Goal: Task Accomplishment & Management: Complete application form

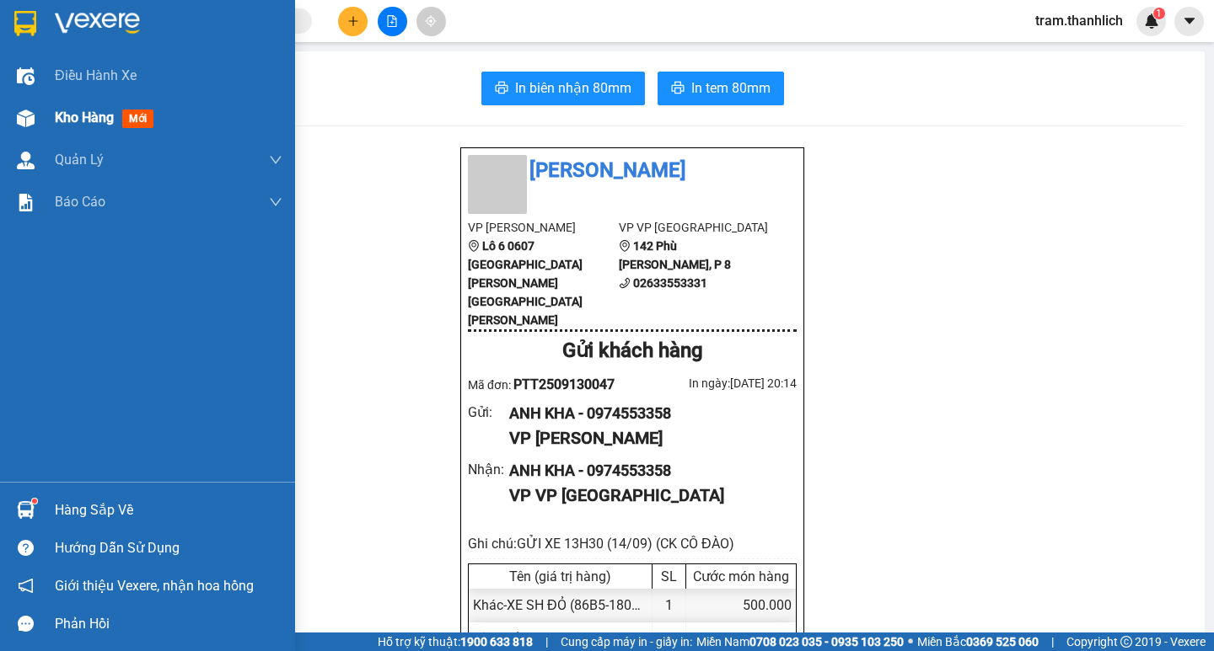
click at [39, 117] on div at bounding box center [25, 118] width 29 height 29
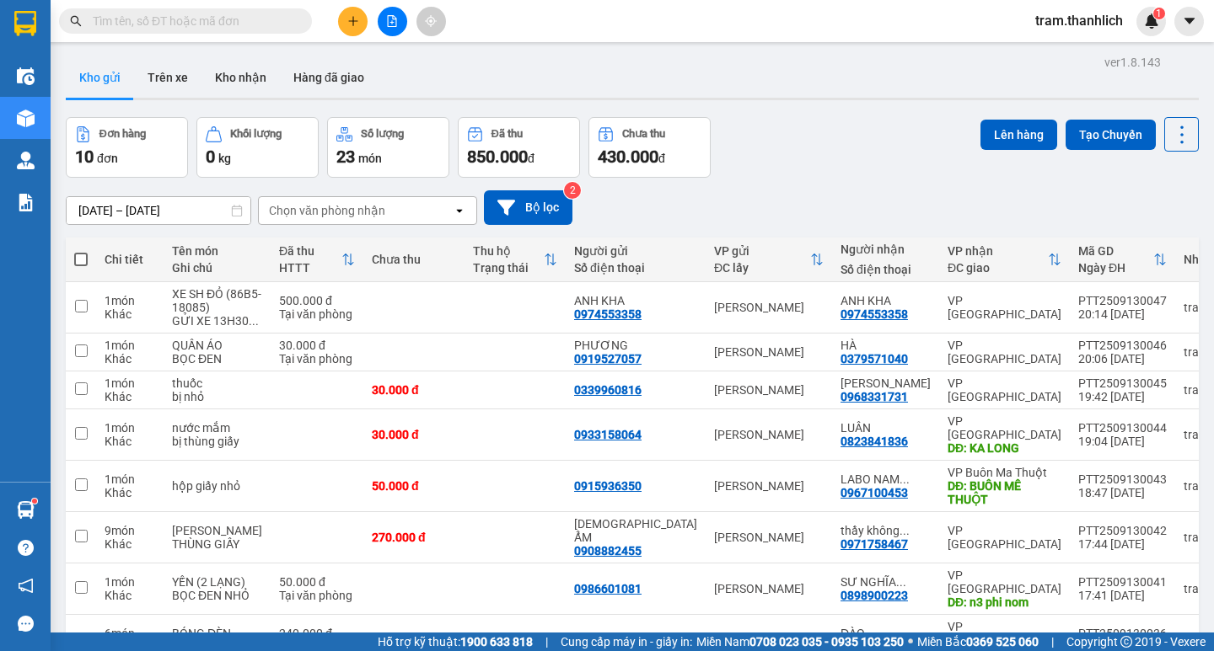
click at [233, 21] on input "text" at bounding box center [192, 21] width 199 height 19
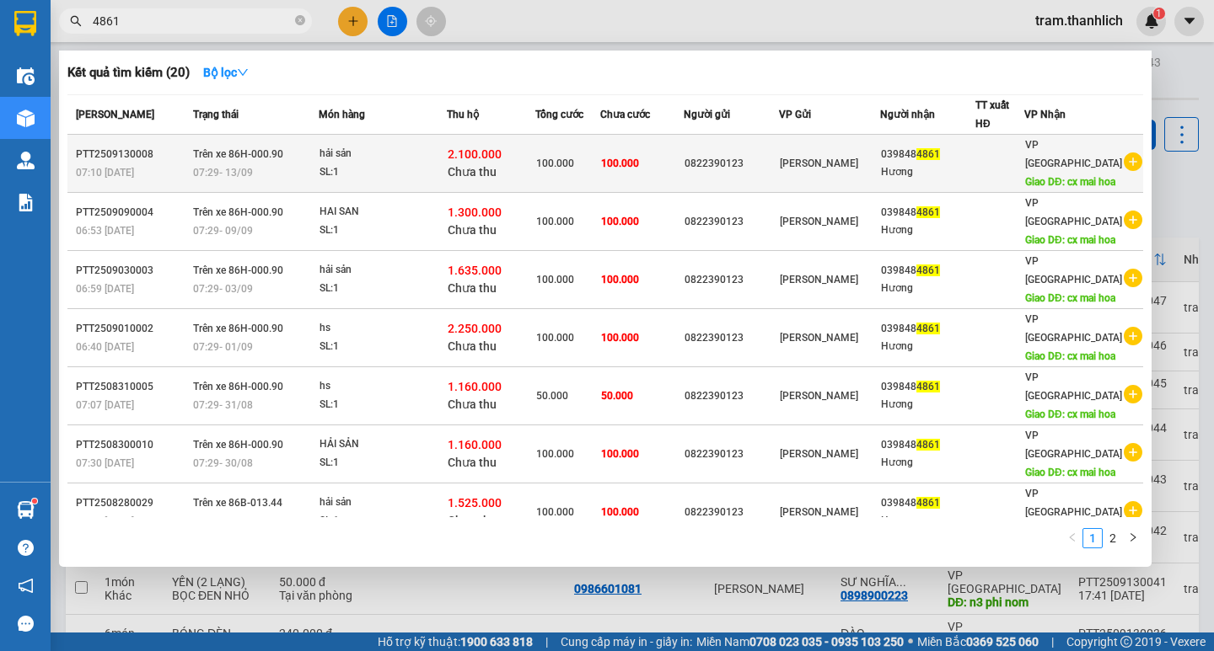
type input "4861"
click at [972, 168] on div "Hương" at bounding box center [928, 173] width 94 height 18
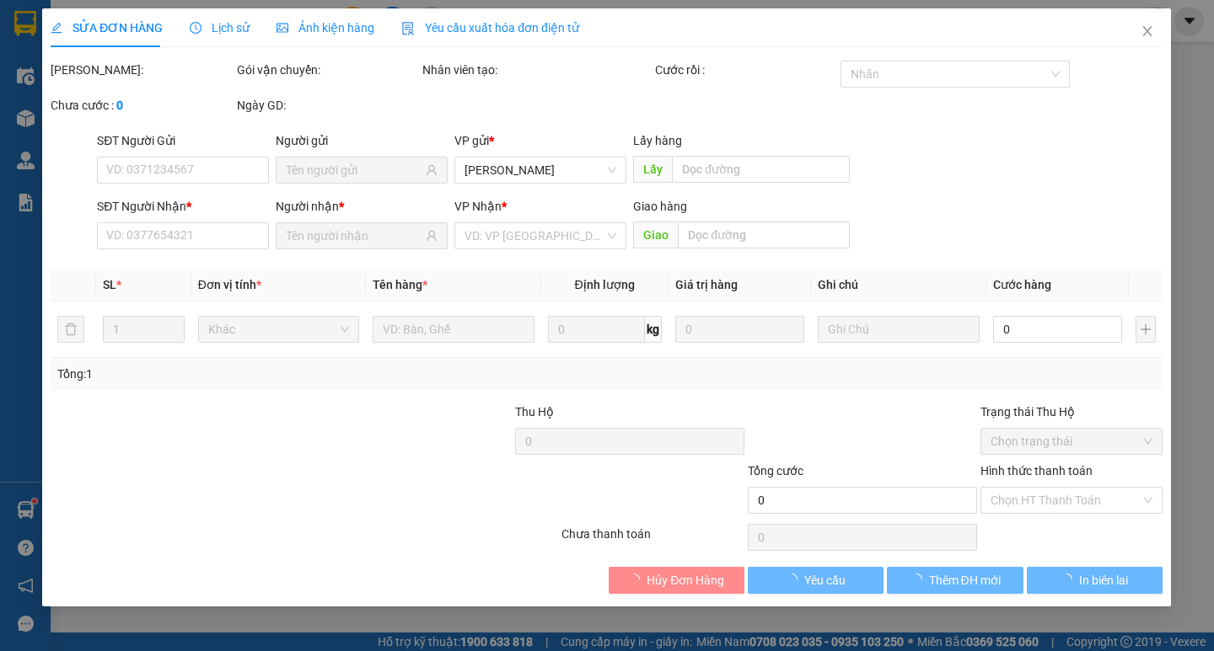
type input "0822390123"
type input "0398484861"
type input "cx mai hoa"
type input "2.100.000"
type input "100.000"
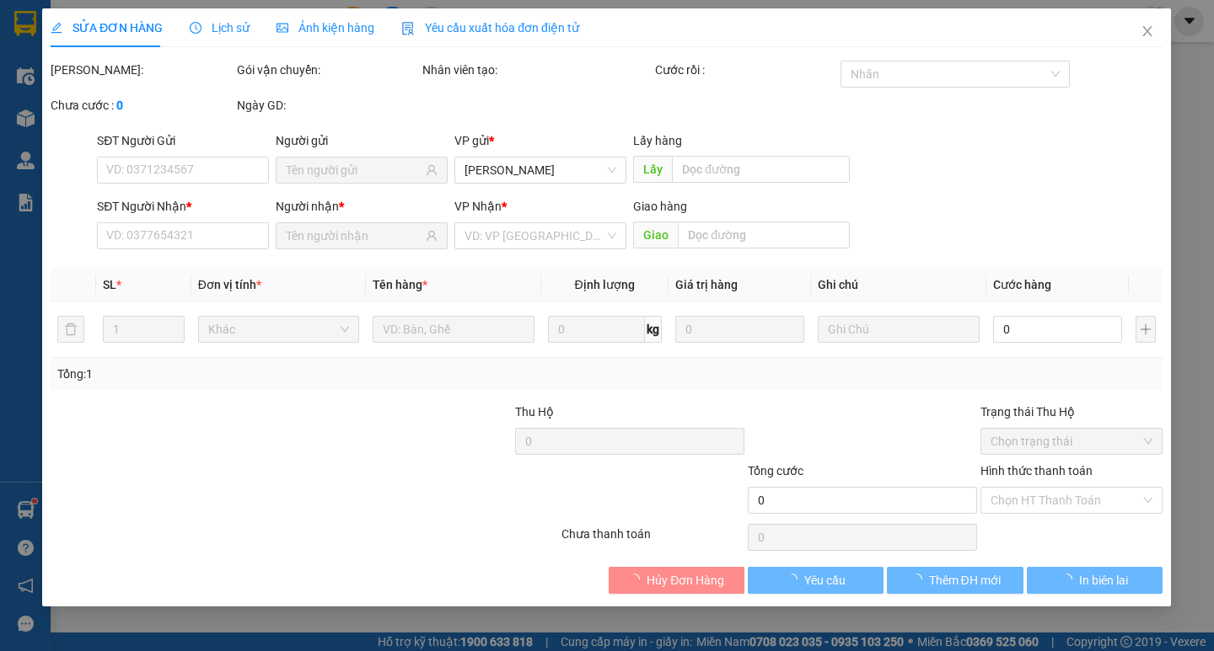
type input "100.000"
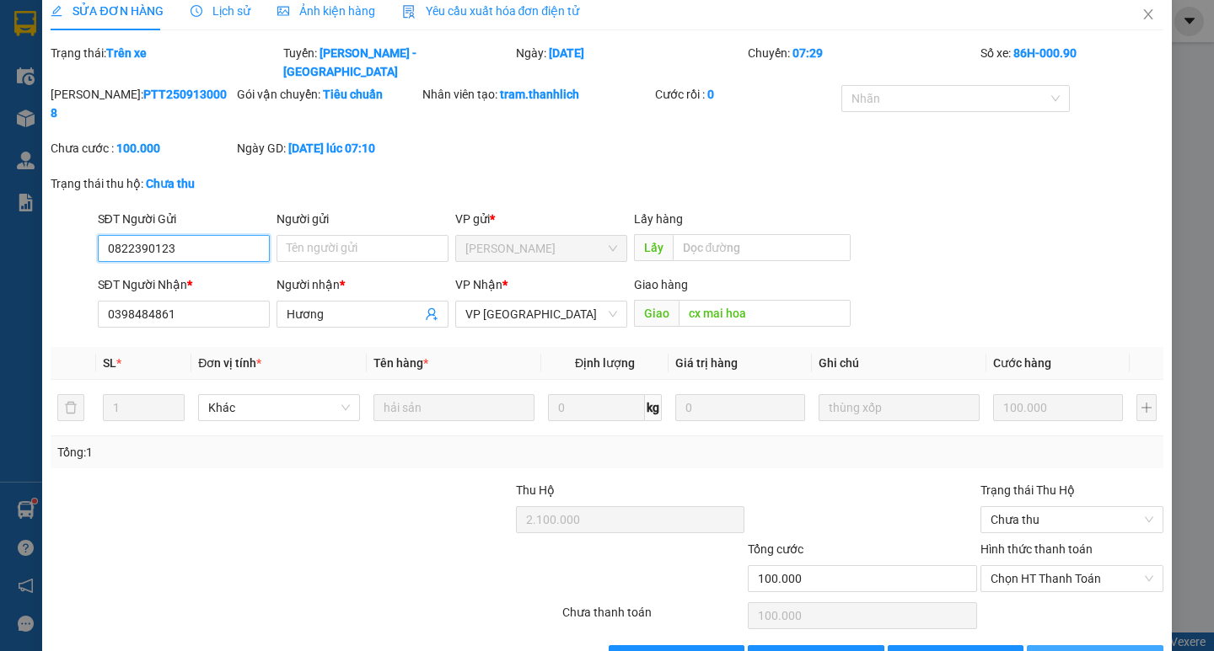
scroll to position [34, 0]
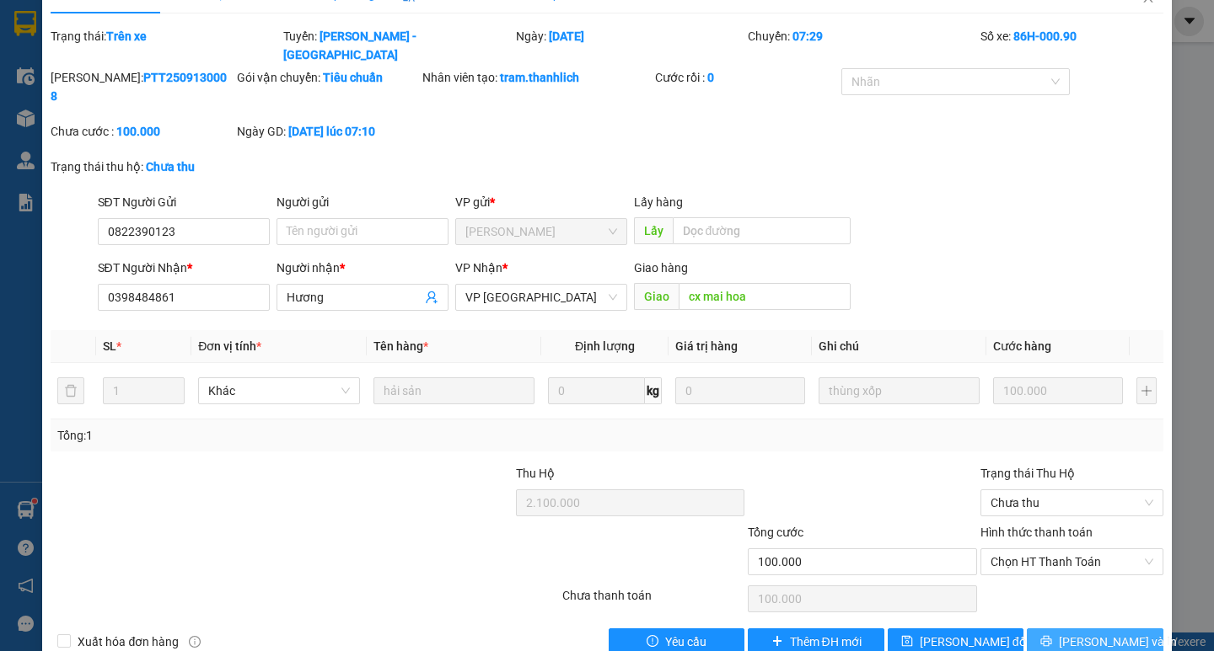
click at [1091, 633] on span "[PERSON_NAME] và In" at bounding box center [1118, 642] width 118 height 19
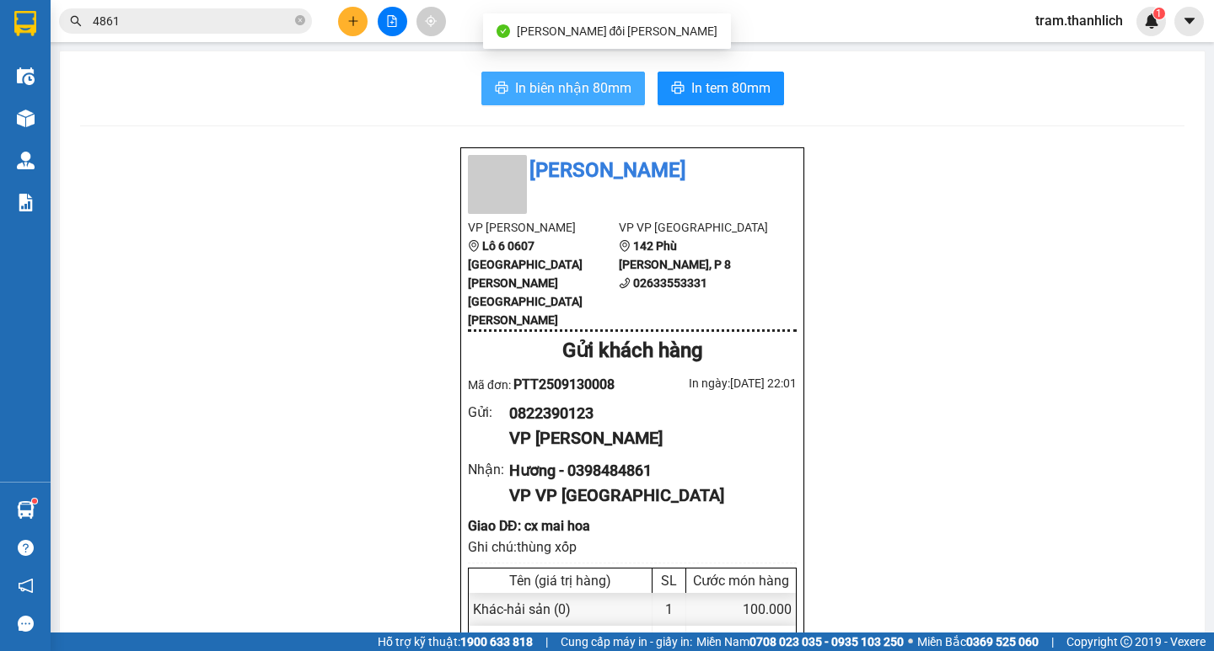
click at [575, 83] on span "In biên nhận 80mm" at bounding box center [573, 88] width 116 height 21
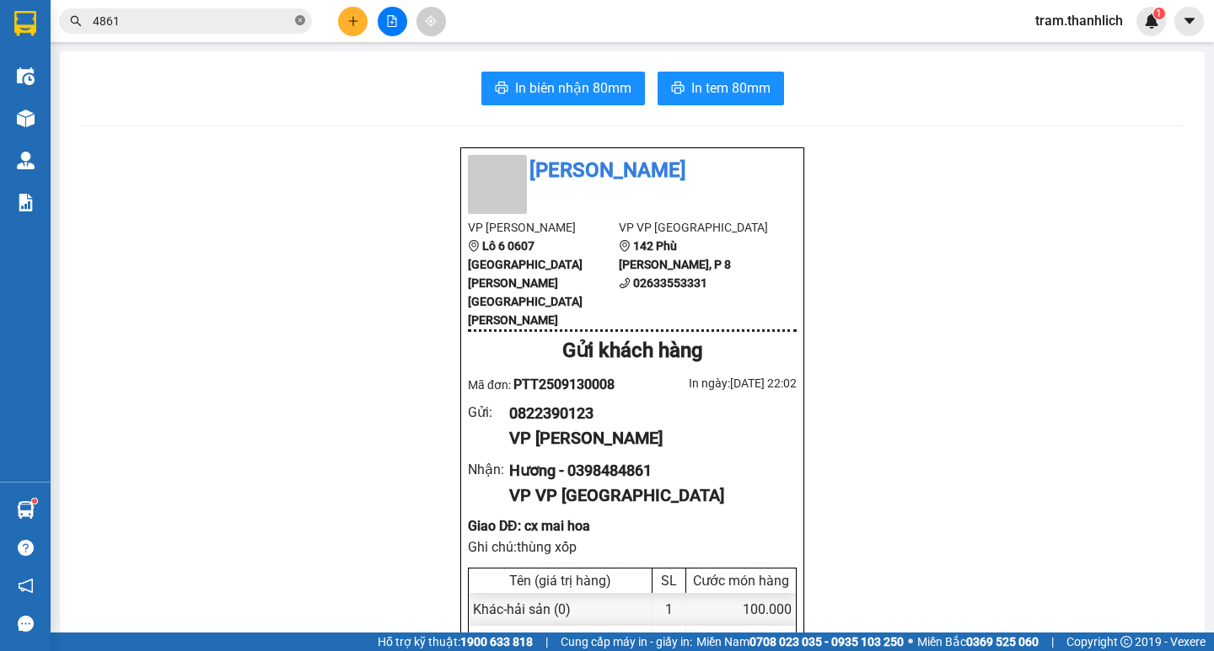
click at [298, 24] on icon "close-circle" at bounding box center [300, 20] width 10 height 10
click at [285, 20] on input "text" at bounding box center [192, 21] width 199 height 19
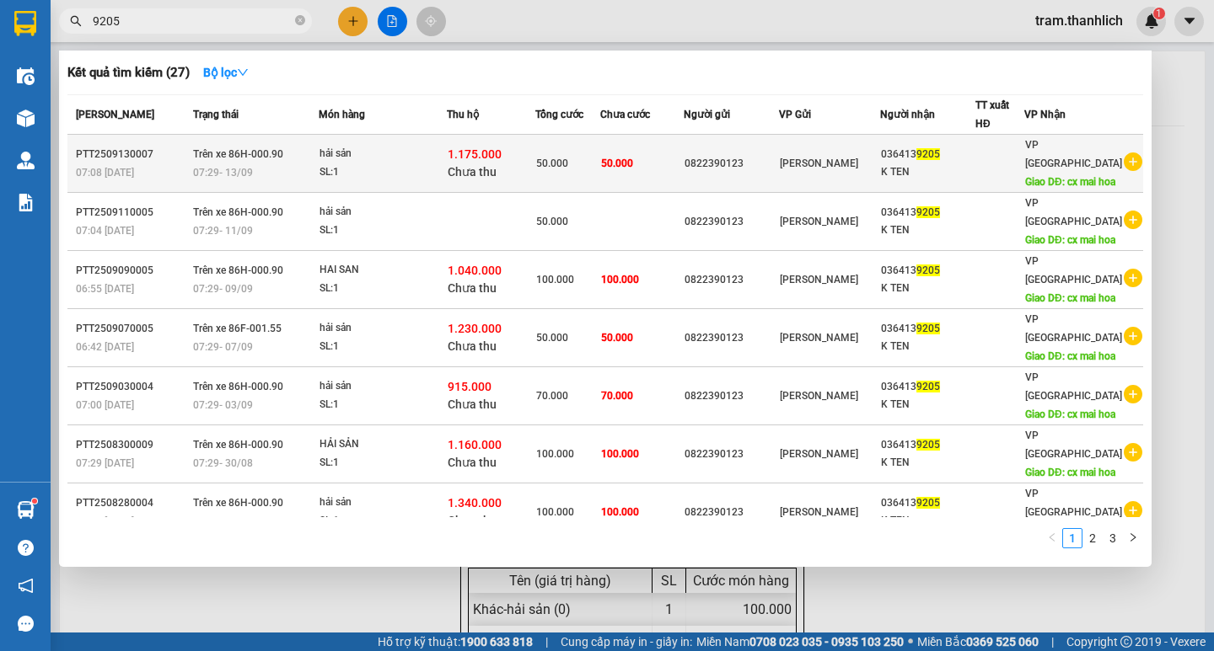
type input "9205"
click at [568, 161] on span "50.000" at bounding box center [552, 164] width 32 height 12
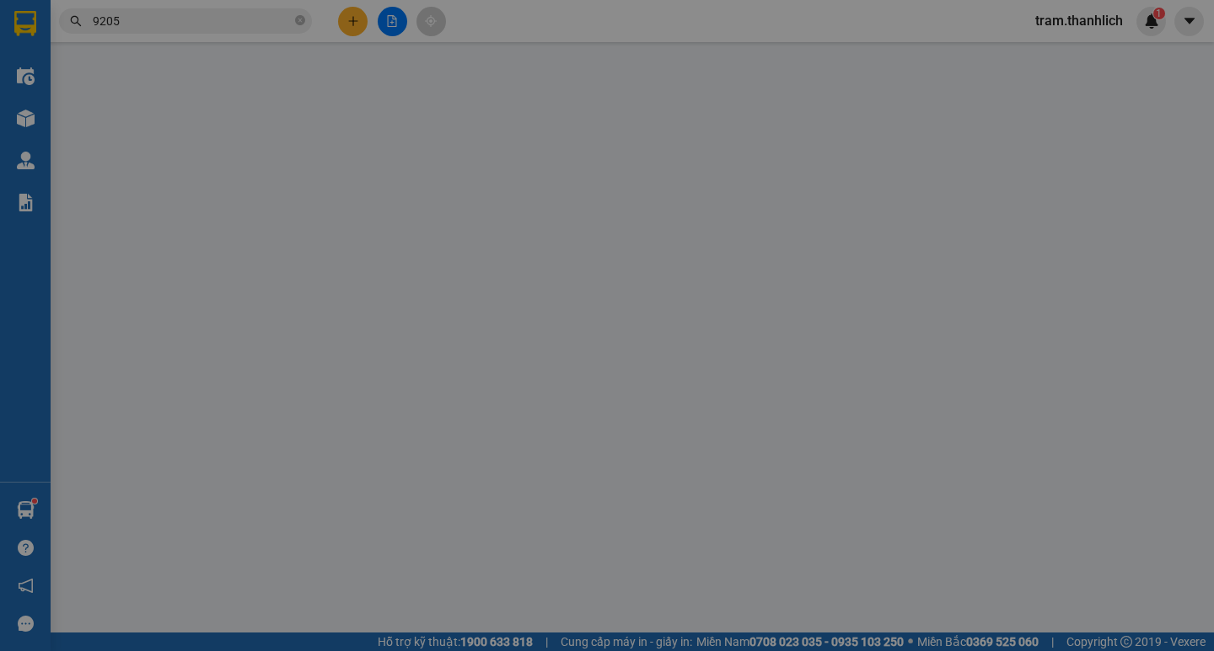
type input "0822390123"
type input "0364139205"
type input "cx mai hoa"
type input "1.175.000"
type input "50.000"
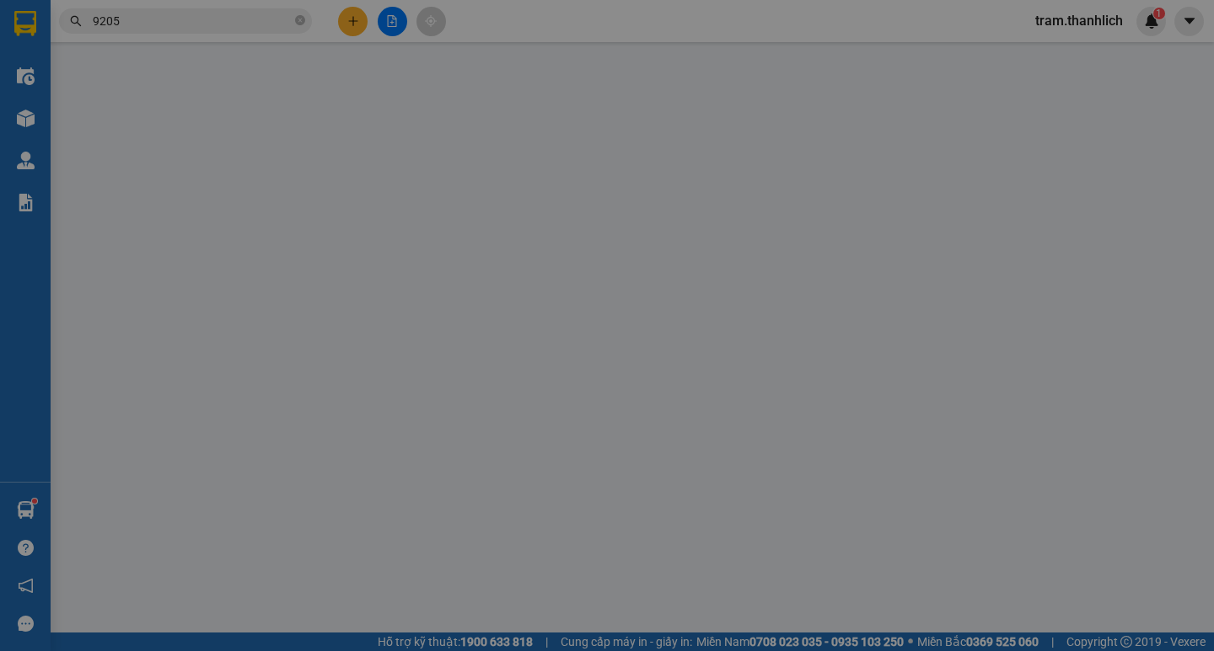
type input "50.000"
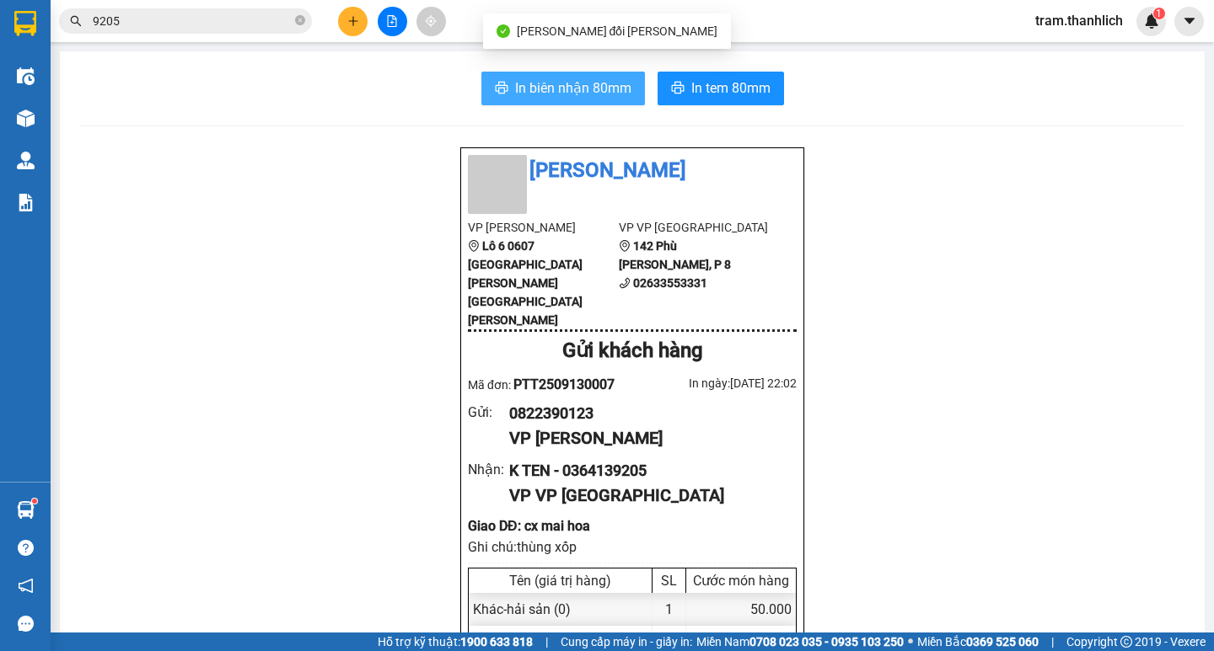
click at [592, 88] on span "In biên nhận 80mm" at bounding box center [573, 88] width 116 height 21
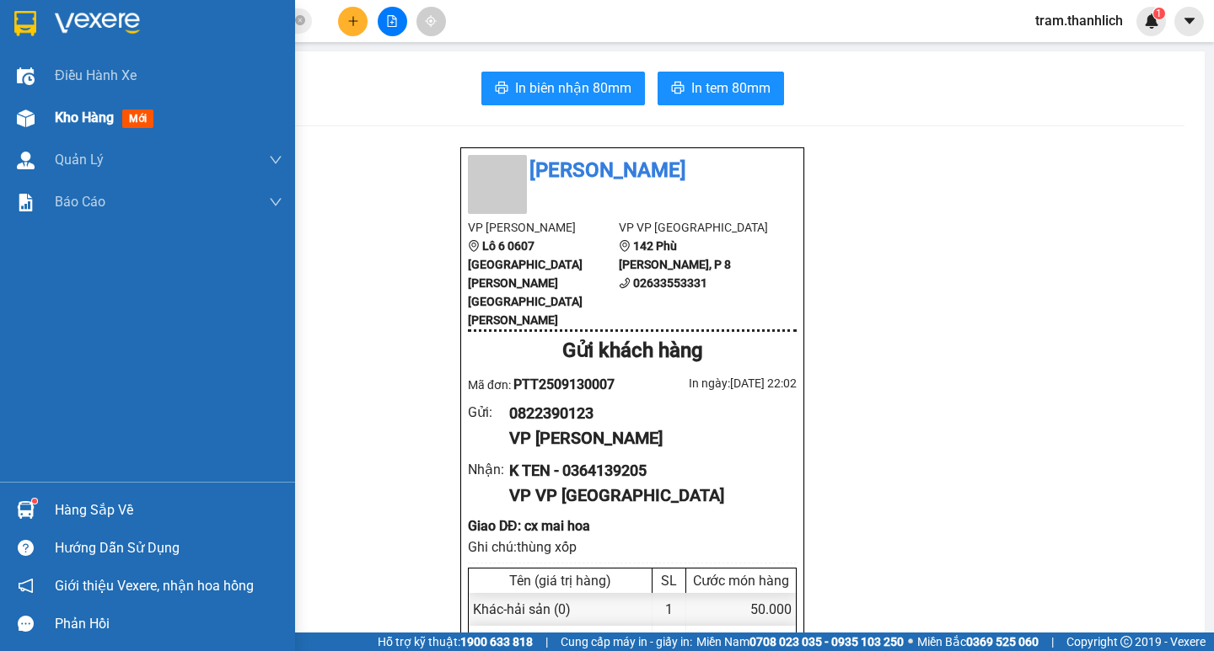
click at [40, 126] on div "Kho hàng mới" at bounding box center [147, 118] width 295 height 42
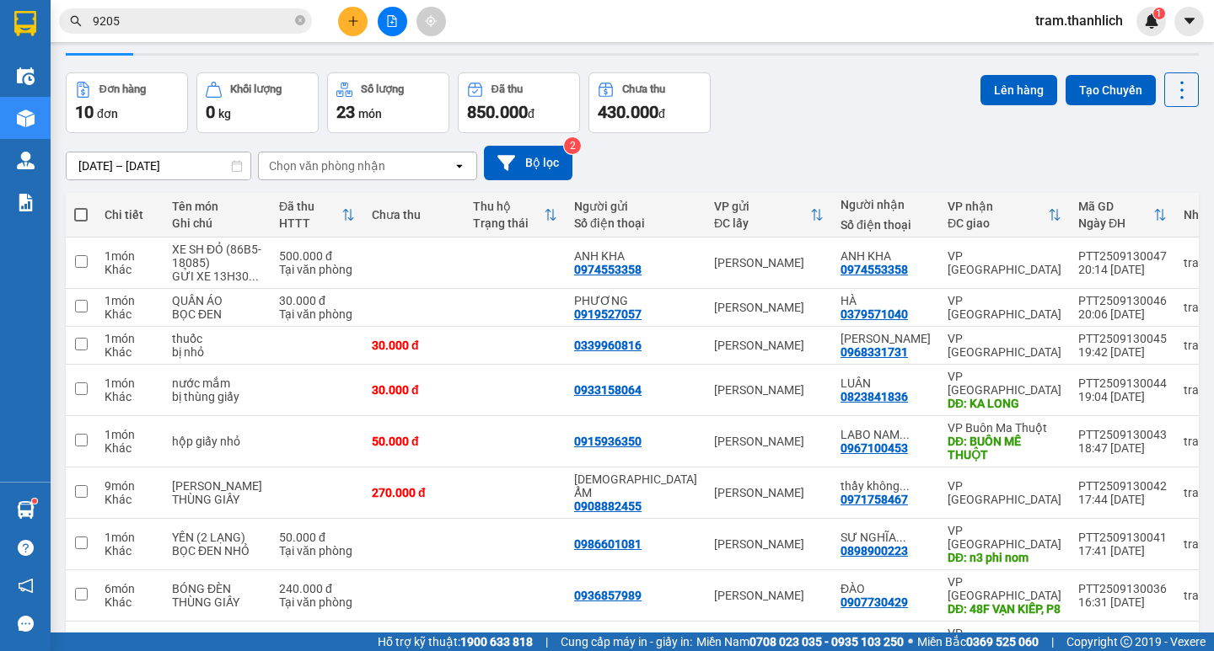
scroll to position [7, 0]
